Goal: Information Seeking & Learning: Learn about a topic

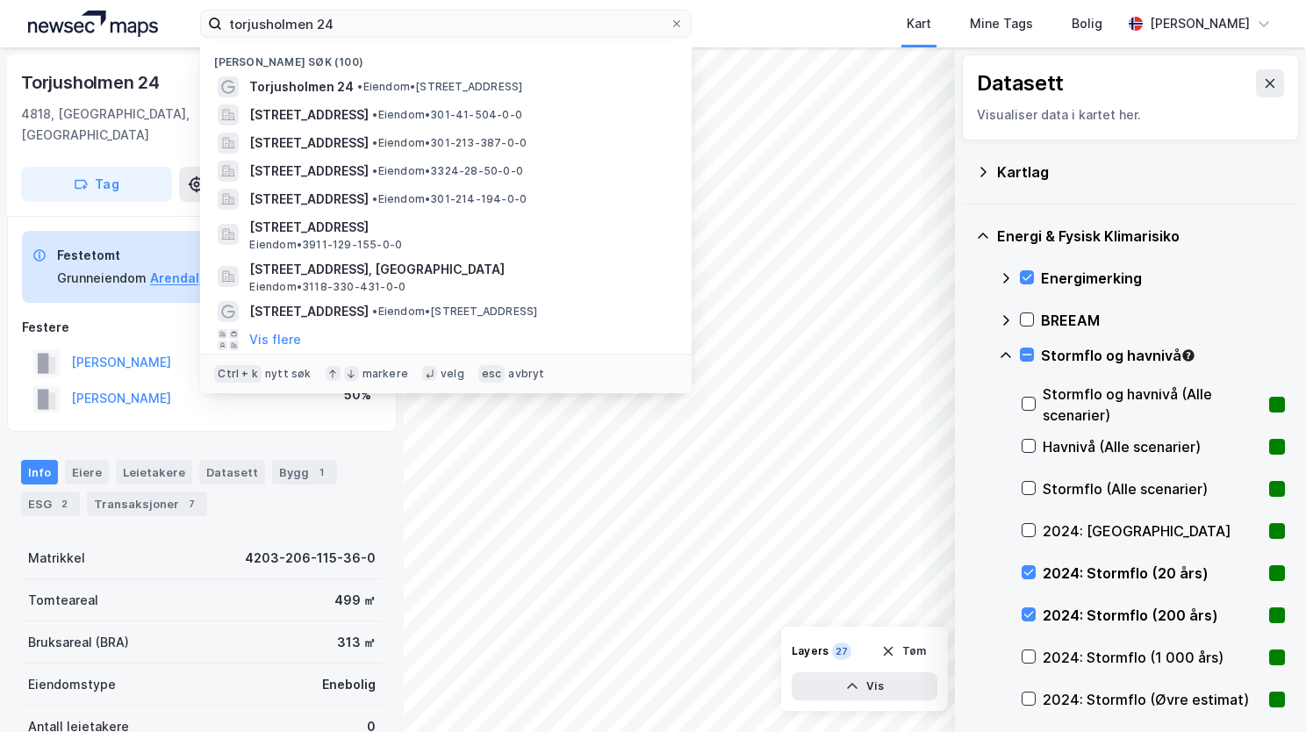
click at [261, 33] on input "torjusholmen 24" at bounding box center [446, 24] width 448 height 26
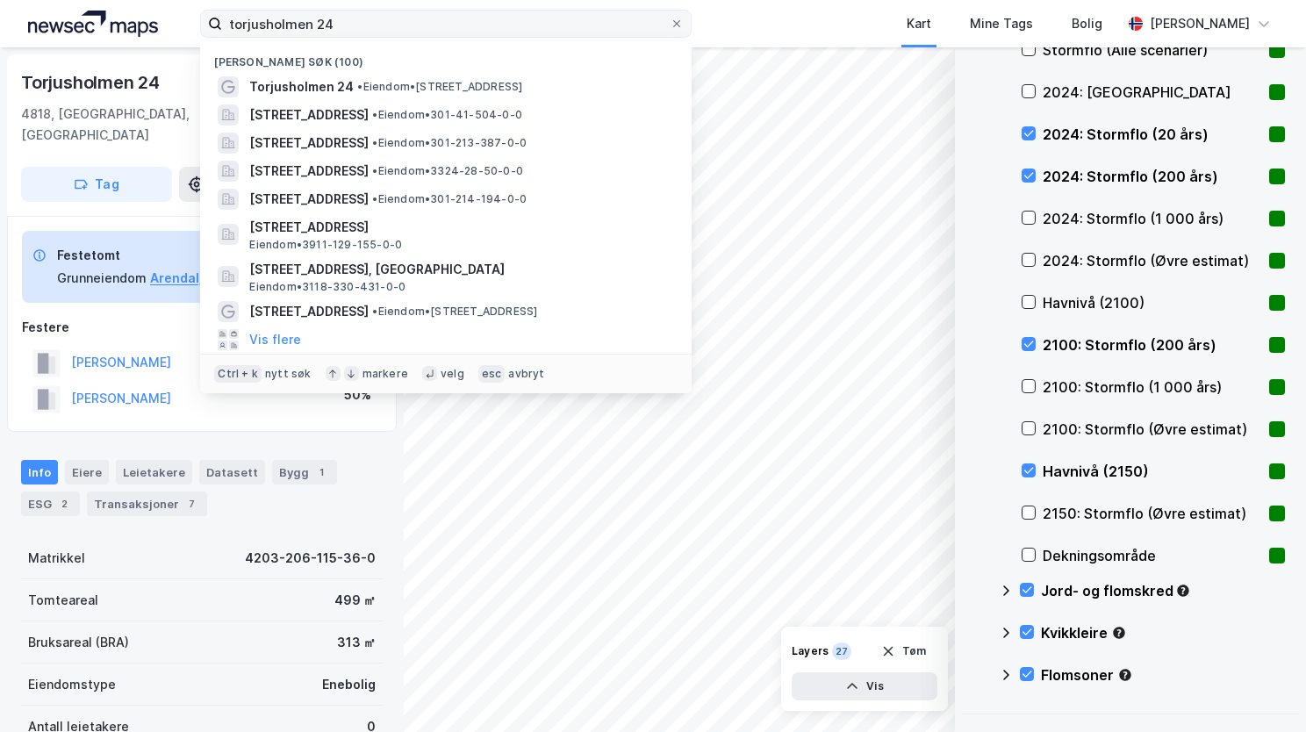
drag, startPoint x: 343, startPoint y: 22, endPoint x: 204, endPoint y: 26, distance: 139.6
click at [225, 25] on input "torjusholmen 24" at bounding box center [446, 24] width 448 height 26
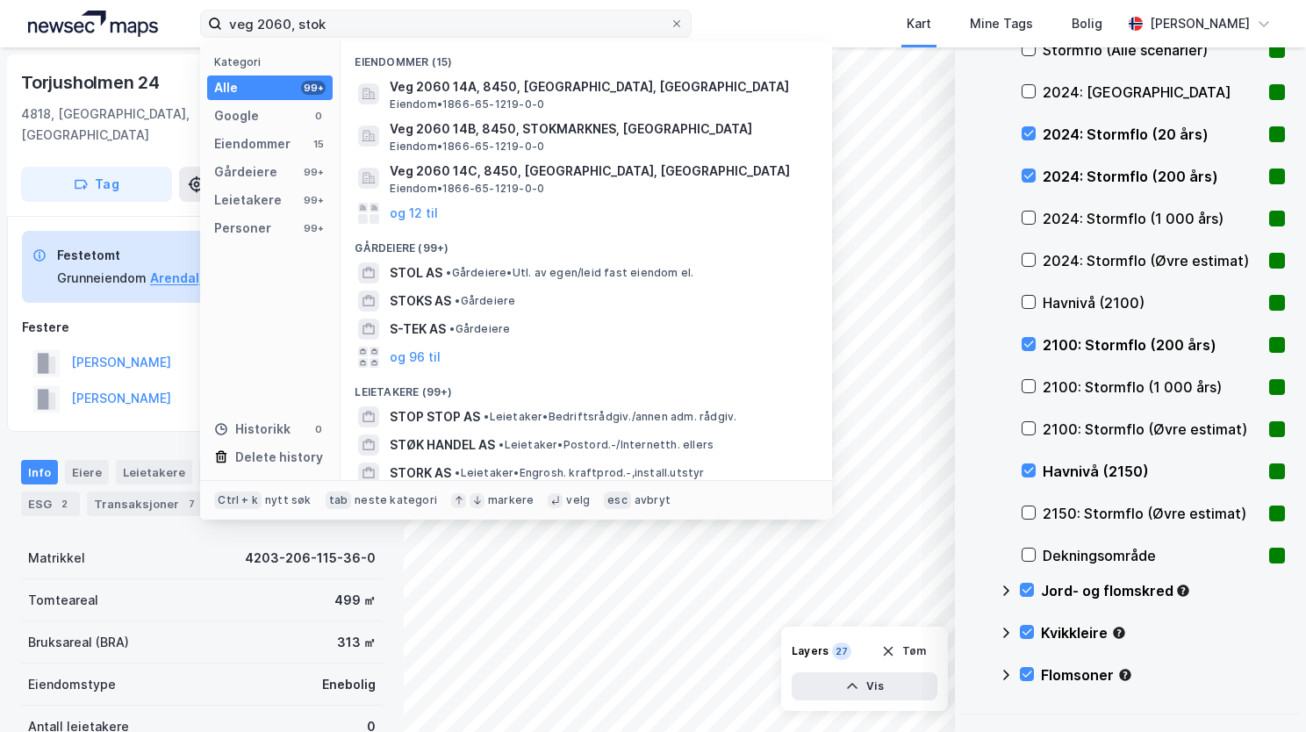
click at [290, 20] on input "veg 2060, stok" at bounding box center [446, 24] width 448 height 26
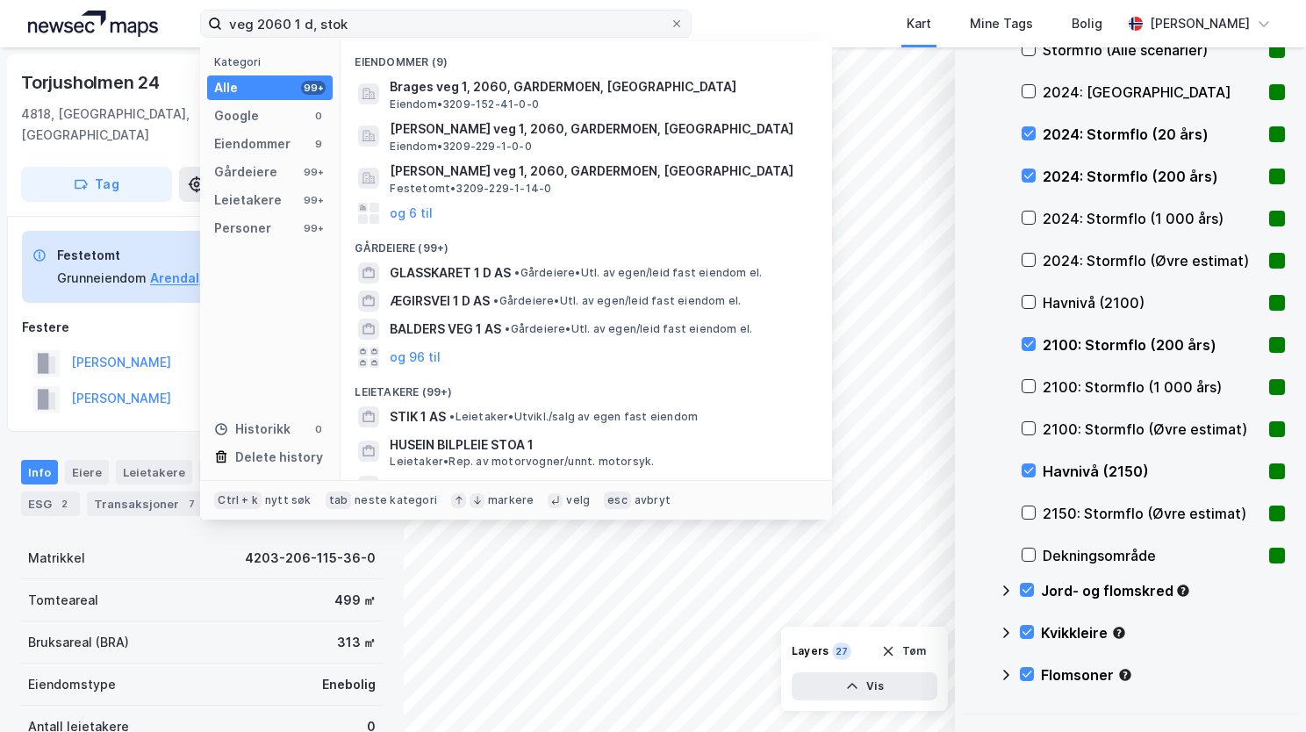
click at [365, 20] on input "veg 2060 1 d, stok" at bounding box center [446, 24] width 448 height 26
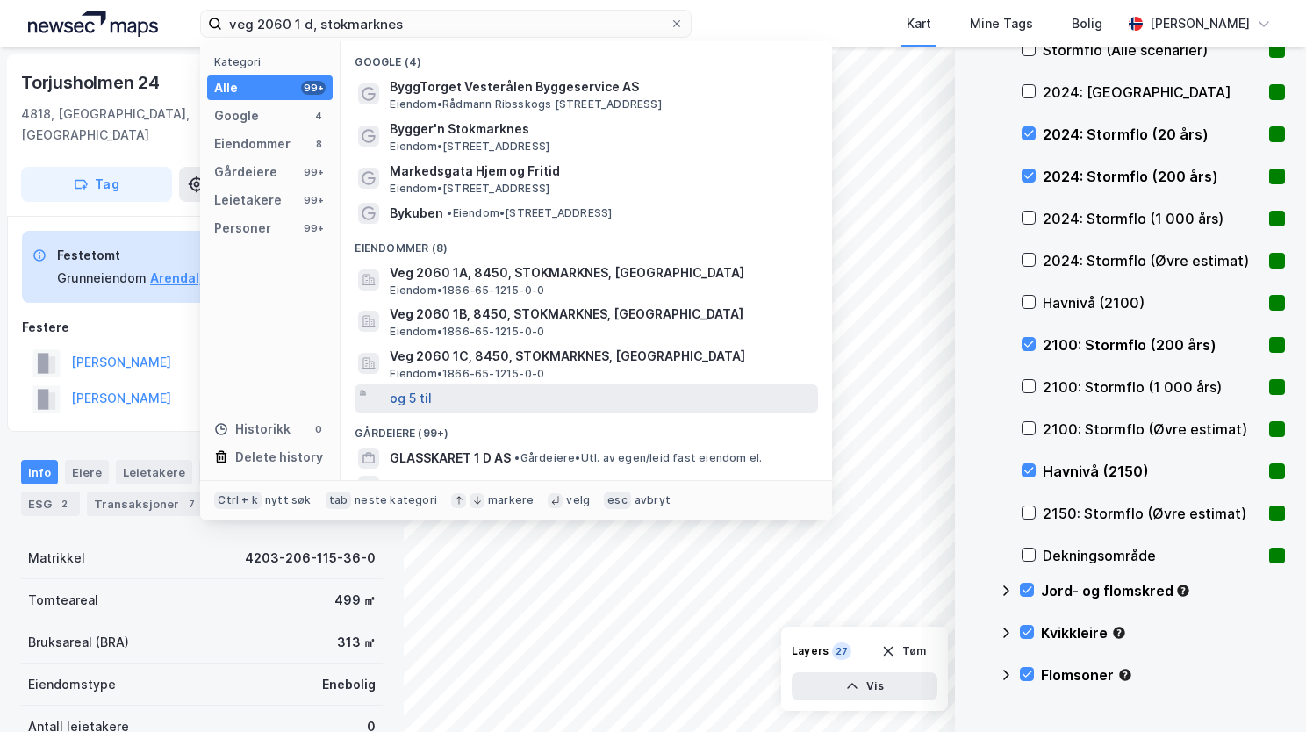
type input "veg 2060 1 d, stokmarknes"
click at [426, 400] on button "og 5 til" at bounding box center [411, 398] width 42 height 21
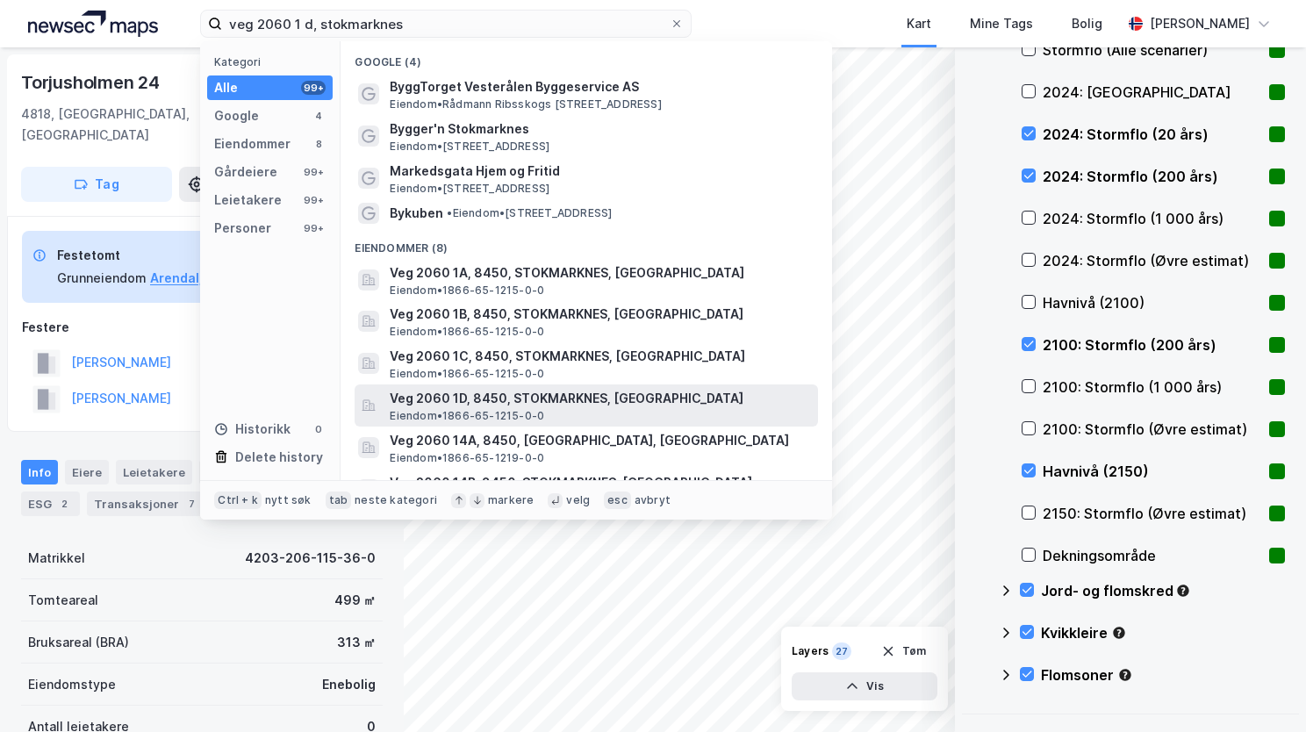
click at [471, 407] on span "Veg 2060 1D, 8450, STOKMARKNES, [GEOGRAPHIC_DATA]" at bounding box center [600, 398] width 421 height 21
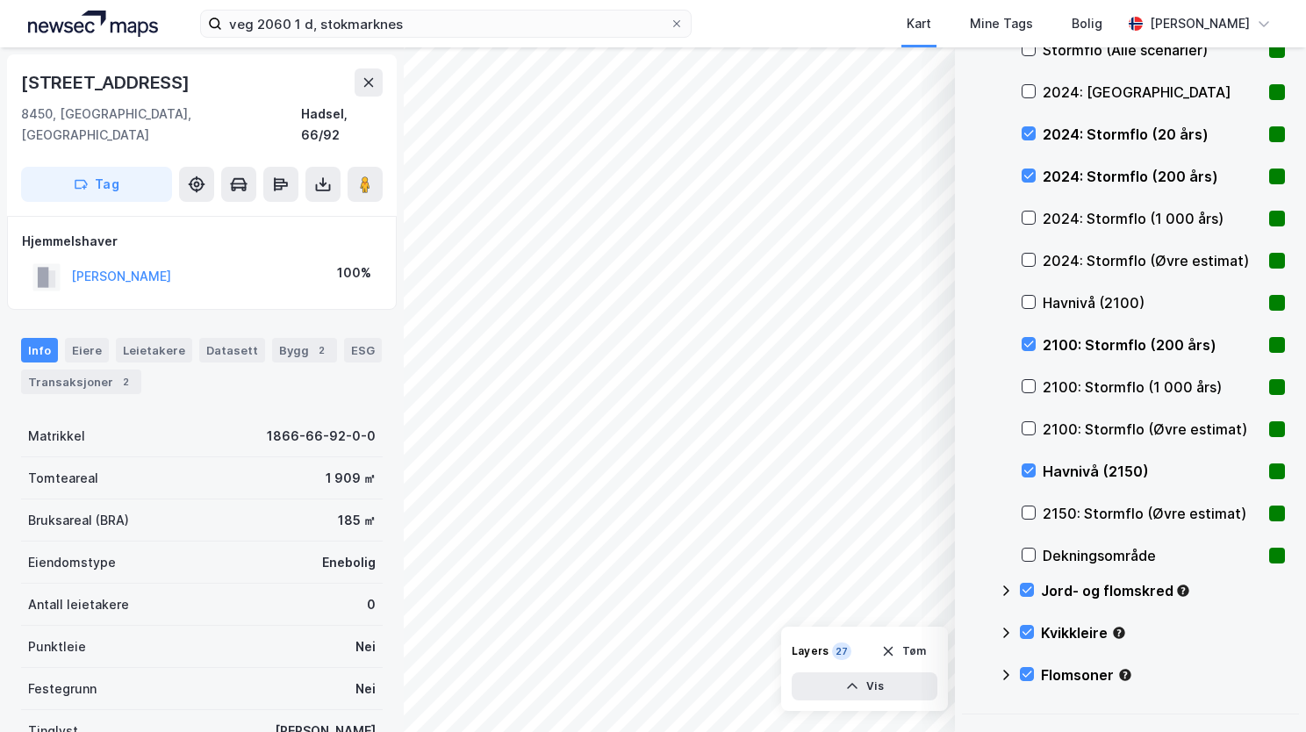
click at [256, 65] on div "[STREET_ADDRESS]" at bounding box center [202, 134] width 390 height 161
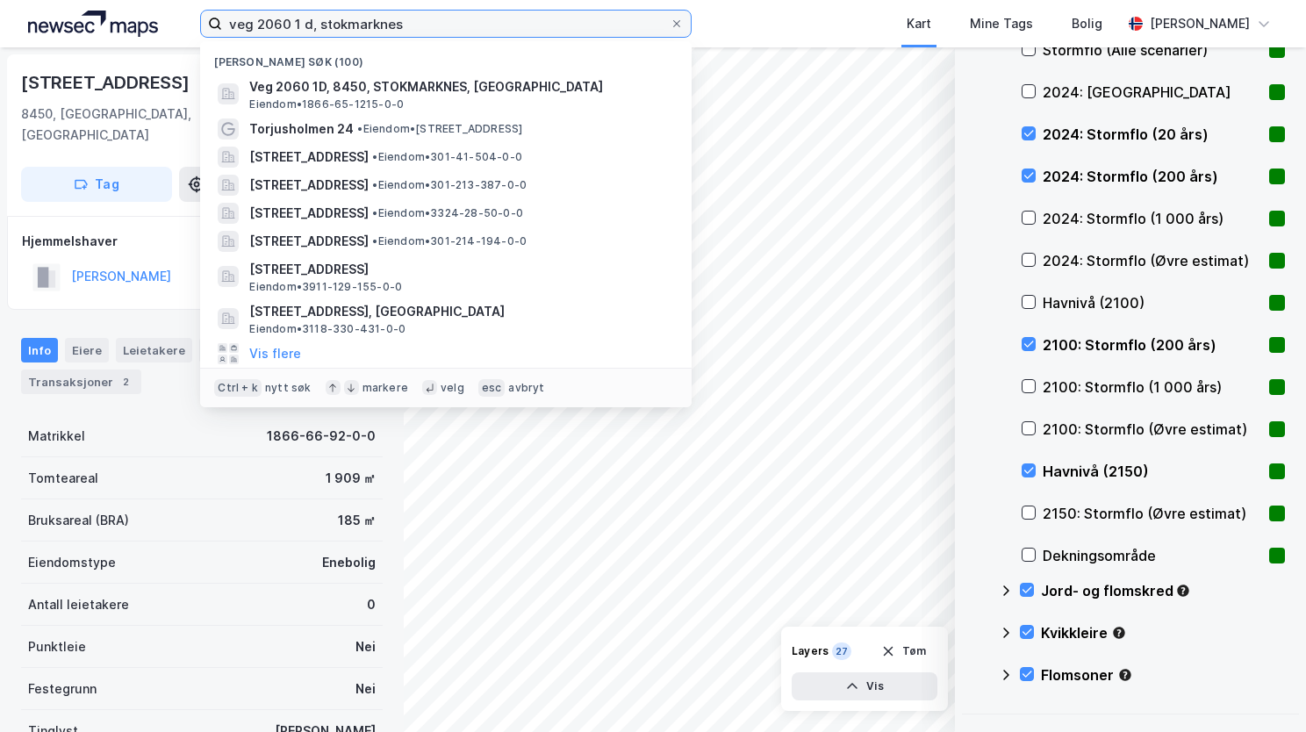
click at [410, 23] on input "veg 2060 1 d, stokmarknes" at bounding box center [446, 24] width 448 height 26
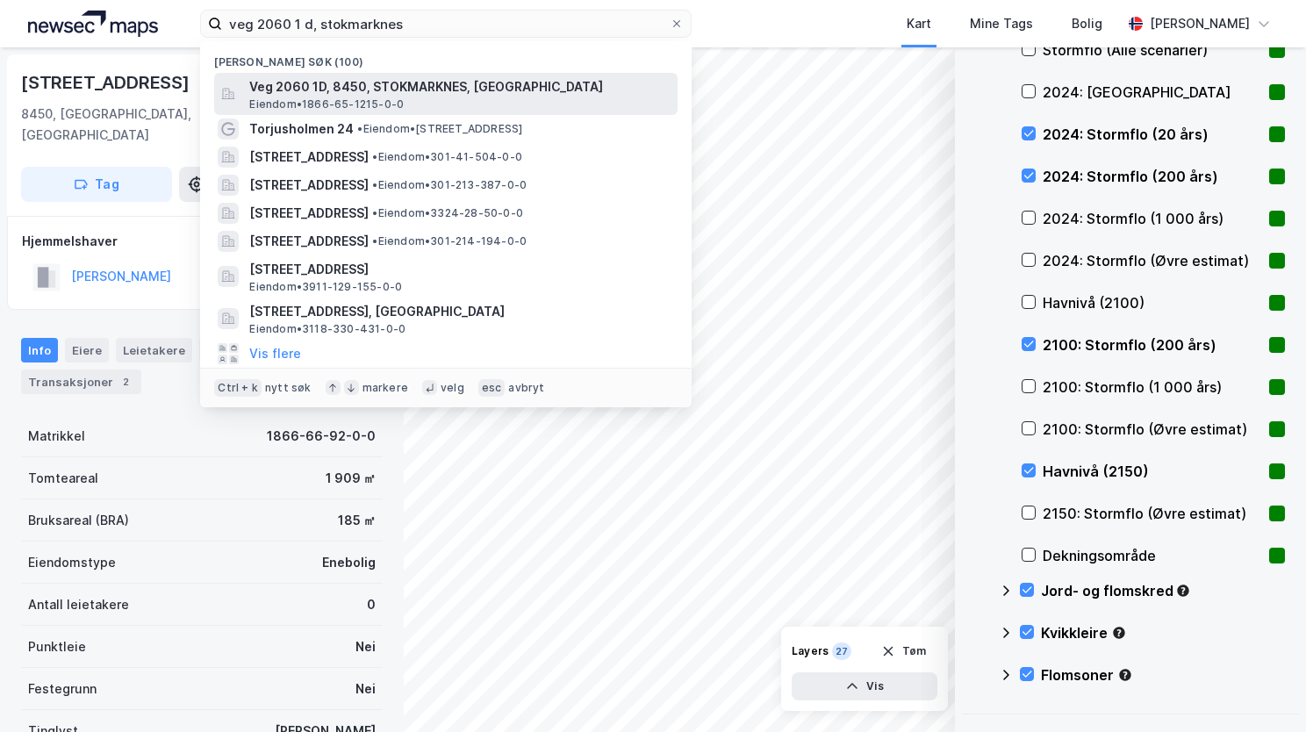
click at [394, 84] on span "Veg 2060 1D, 8450, STOKMARKNES, [GEOGRAPHIC_DATA]" at bounding box center [459, 86] width 421 height 21
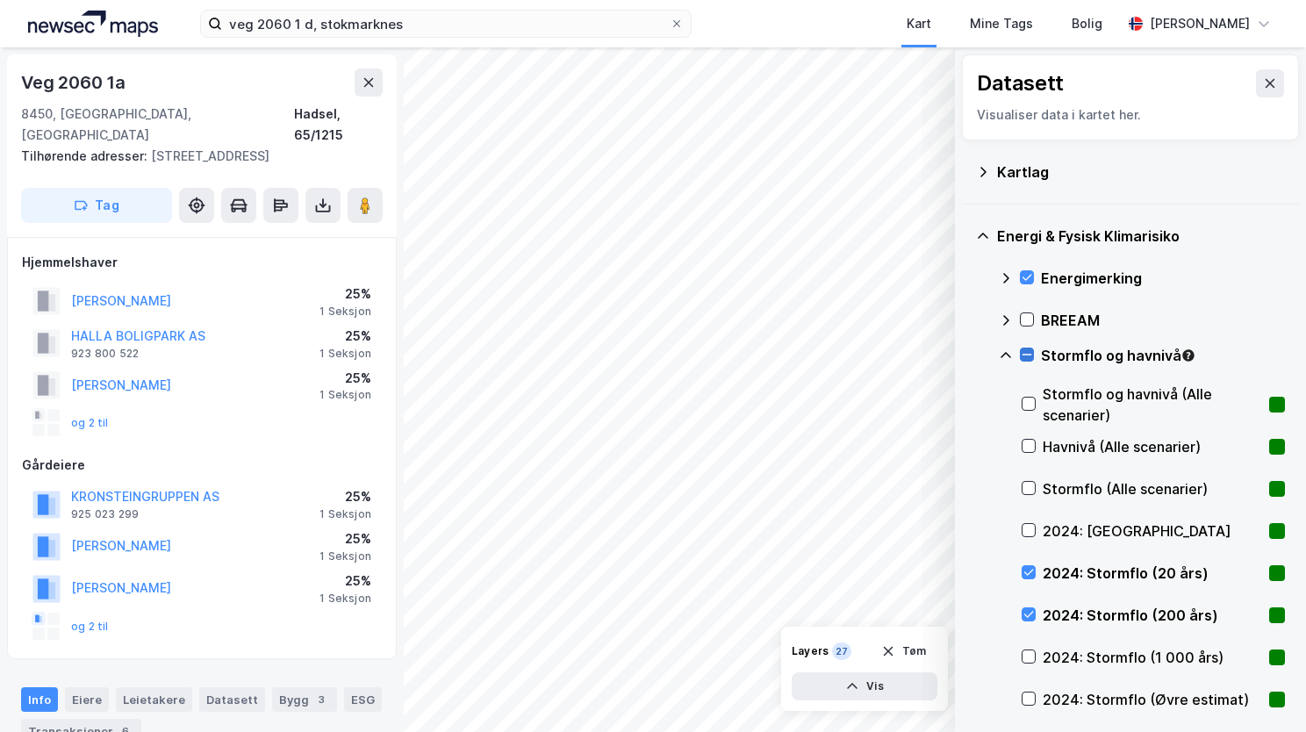
click at [1025, 353] on icon at bounding box center [1027, 354] width 12 height 12
click at [1004, 356] on icon at bounding box center [1006, 355] width 14 height 14
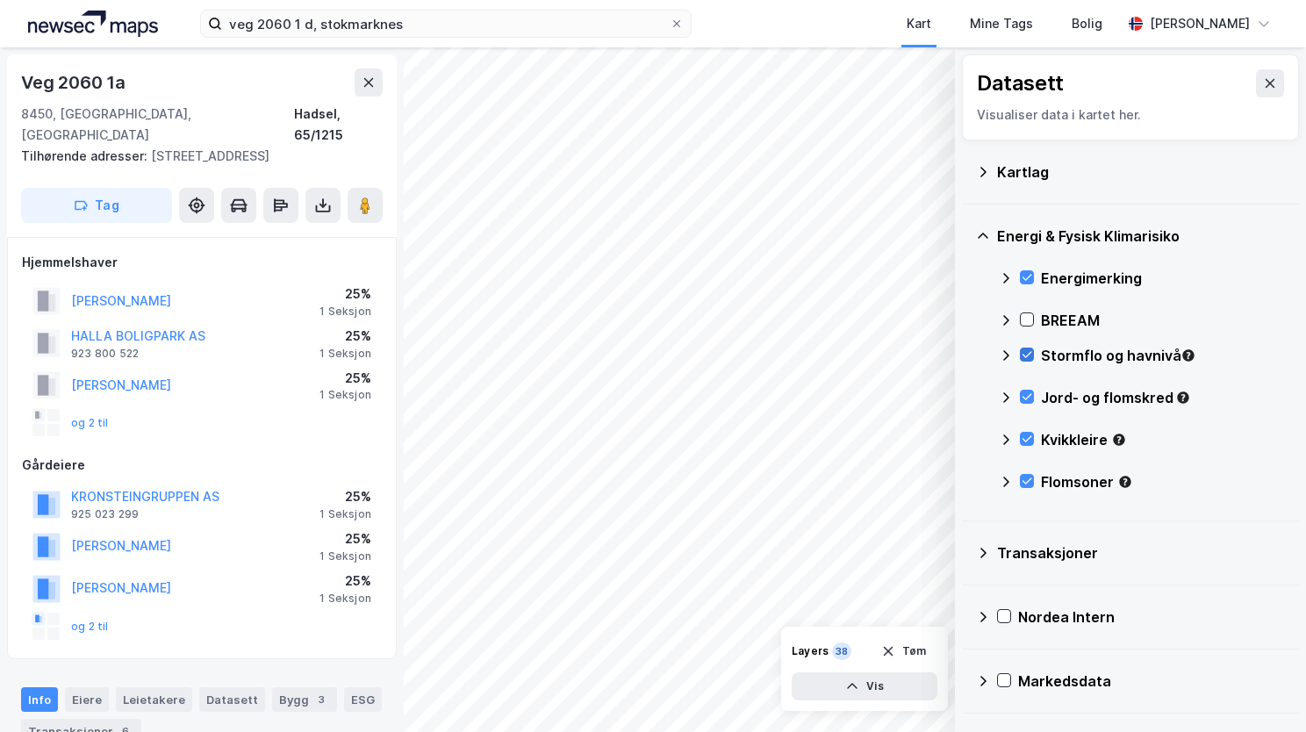
click at [1004, 475] on icon at bounding box center [1006, 482] width 14 height 14
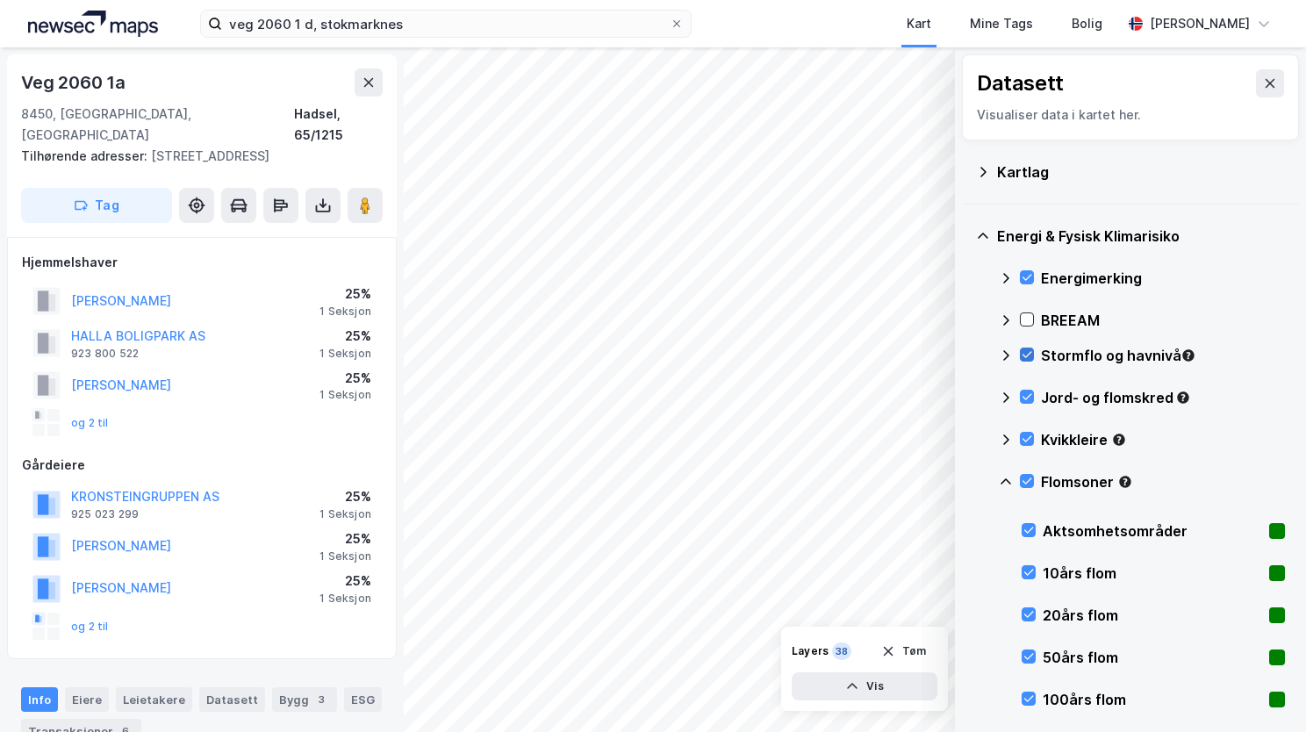
click at [1004, 475] on icon at bounding box center [1006, 482] width 14 height 14
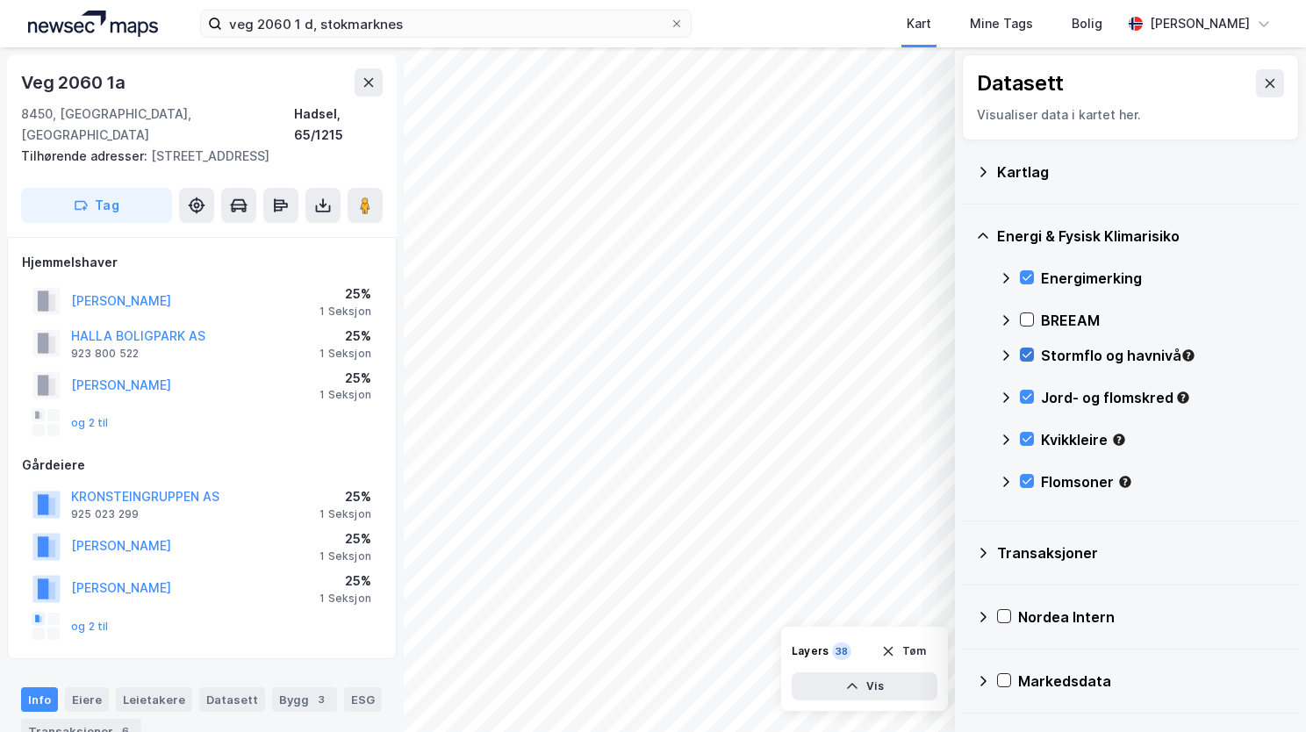
click at [983, 170] on icon at bounding box center [983, 172] width 14 height 14
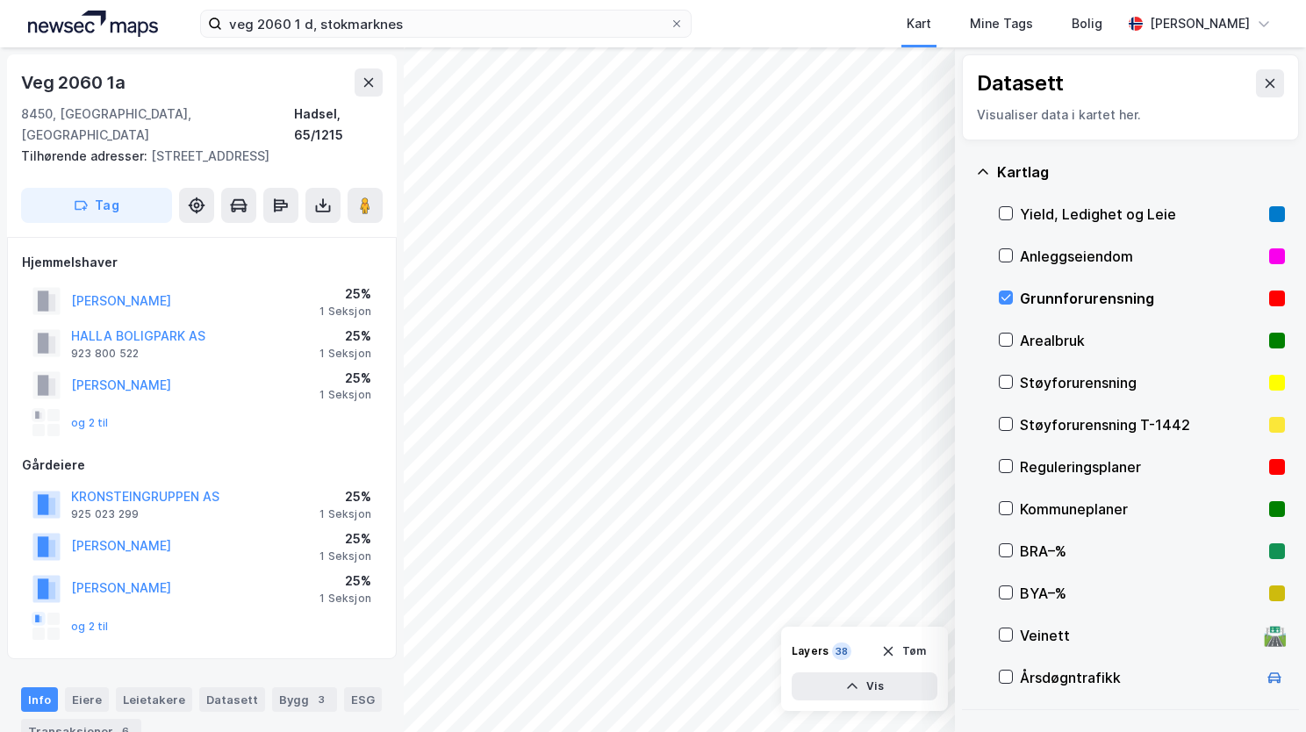
click at [980, 172] on icon at bounding box center [983, 172] width 14 height 14
